Goal: Task Accomplishment & Management: Manage account settings

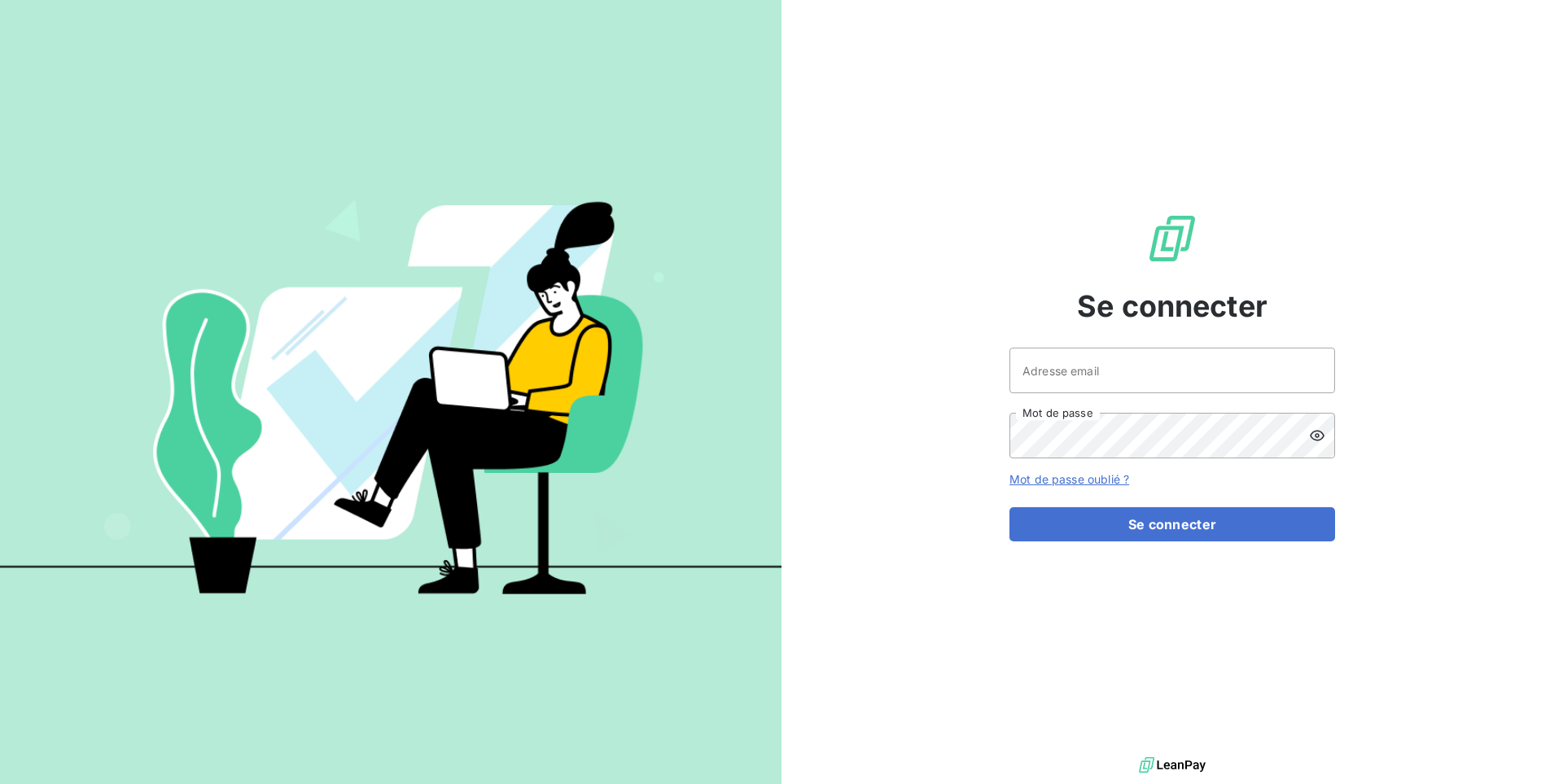
click at [884, 402] on div "Se connecter Adresse email Mot de passe Mot de passe oublié ? Se connecter" at bounding box center [1172, 376] width 782 height 753
click at [1074, 361] on input "Adresse email" at bounding box center [1172, 370] width 326 height 46
paste input "a2pcomptabilite"
type input "admin@a2pcomptabilite"
click at [1009, 507] on button "Se connecter" at bounding box center [1172, 524] width 326 height 35
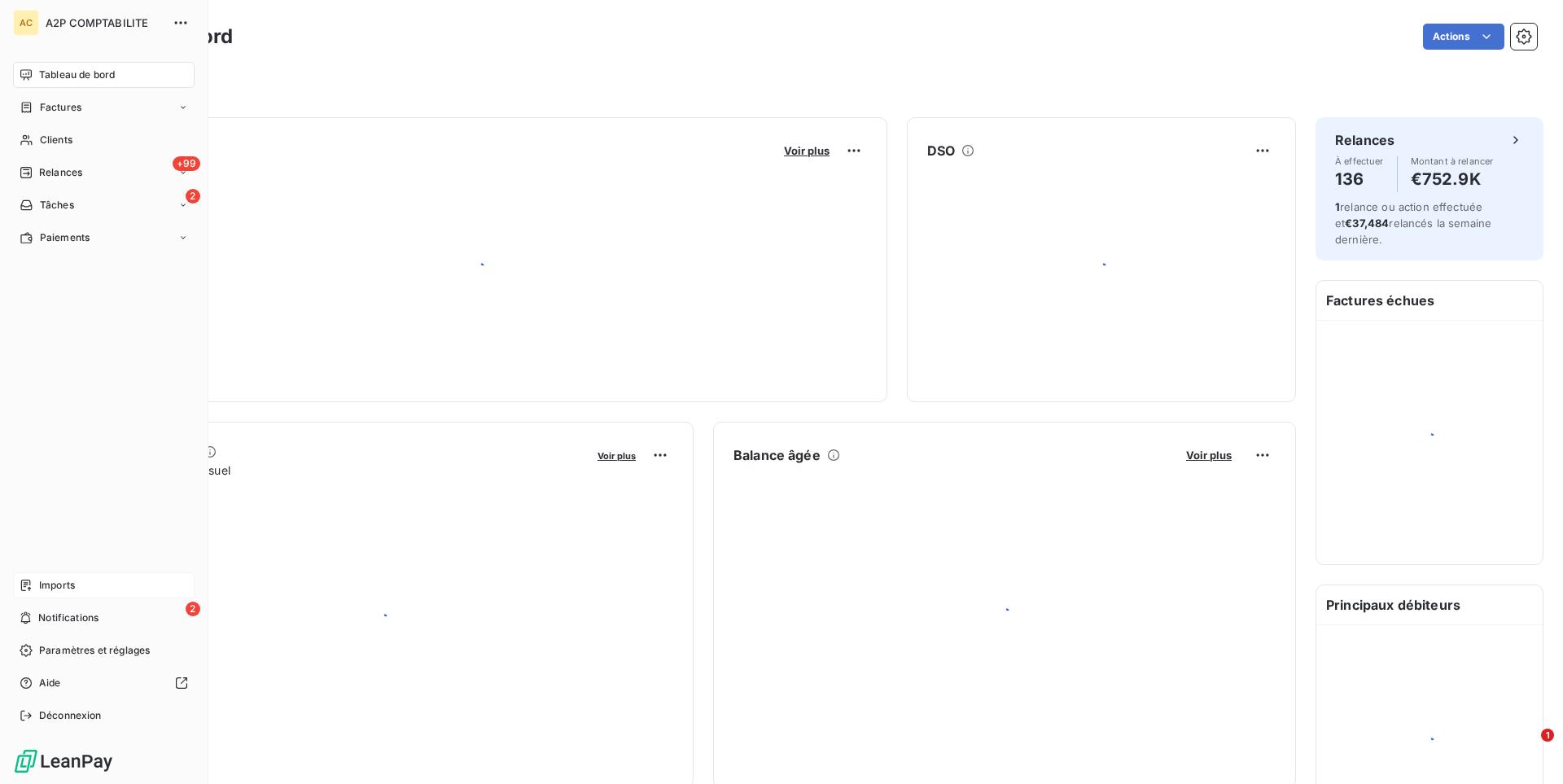
click at [41, 587] on span "Imports" at bounding box center [57, 585] width 35 height 14
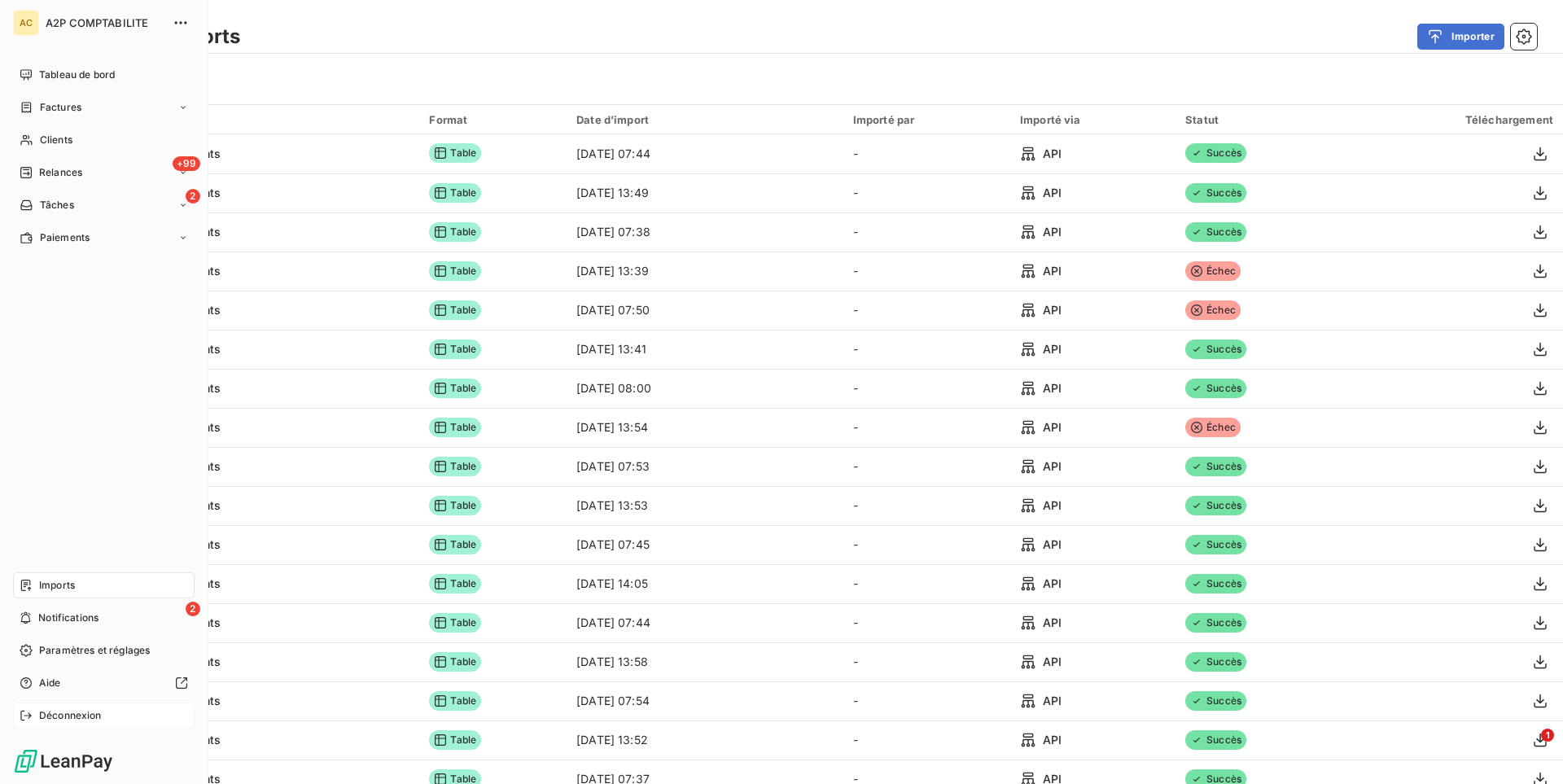
click at [46, 719] on span "Déconnexion" at bounding box center [70, 715] width 62 height 14
